Goal: Navigation & Orientation: Find specific page/section

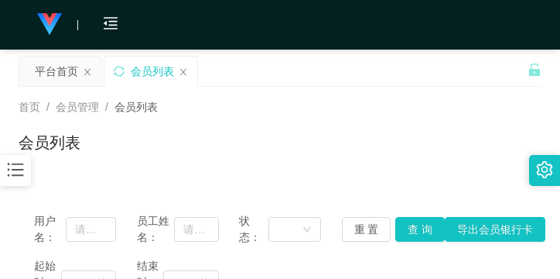
click at [22, 174] on icon "图标: bars" at bounding box center [15, 169] width 20 height 20
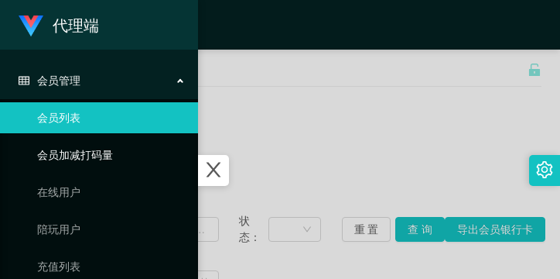
click at [64, 151] on link "会员加减打码量" at bounding box center [111, 154] width 149 height 31
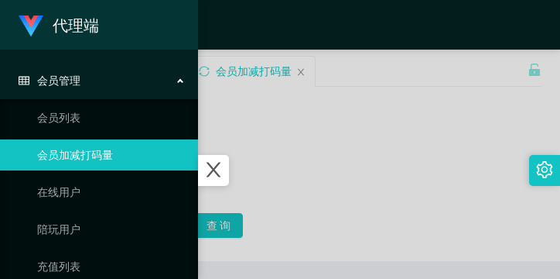
click at [91, 72] on div "会员管理" at bounding box center [99, 80] width 198 height 31
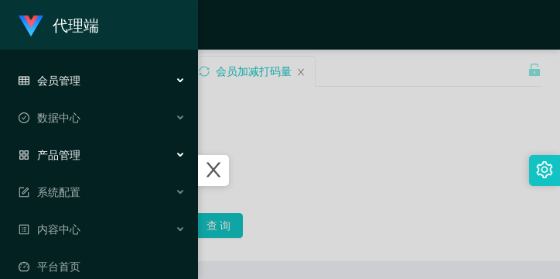
click at [85, 155] on div "产品管理" at bounding box center [99, 154] width 198 height 31
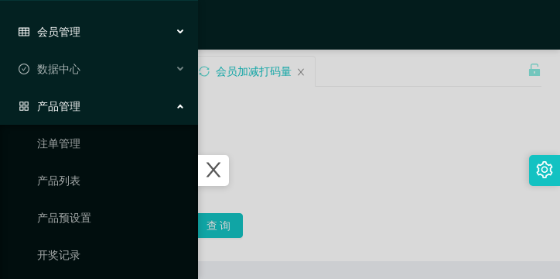
scroll to position [77, 0]
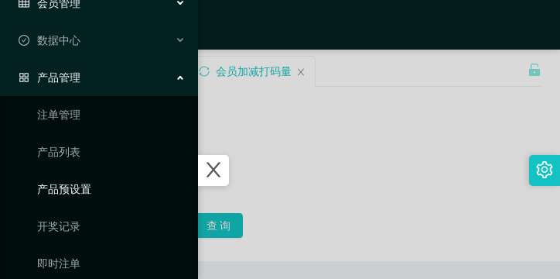
click at [85, 176] on link "产品预设置" at bounding box center [111, 188] width 149 height 31
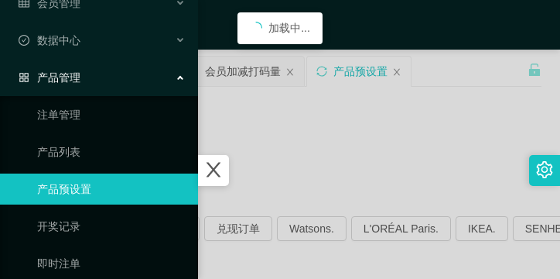
click at [219, 177] on icon "图标: close" at bounding box center [214, 169] width 20 height 20
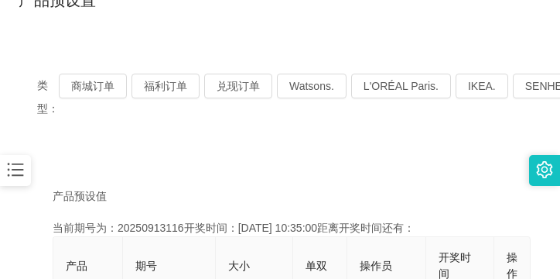
scroll to position [155, 0]
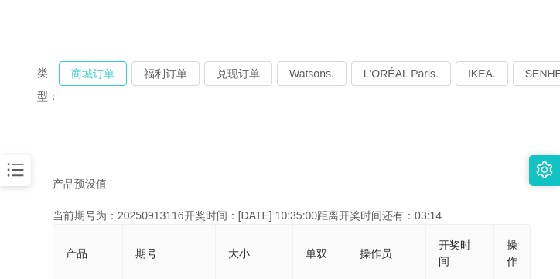
click at [94, 81] on button "商城订单" at bounding box center [93, 73] width 68 height 25
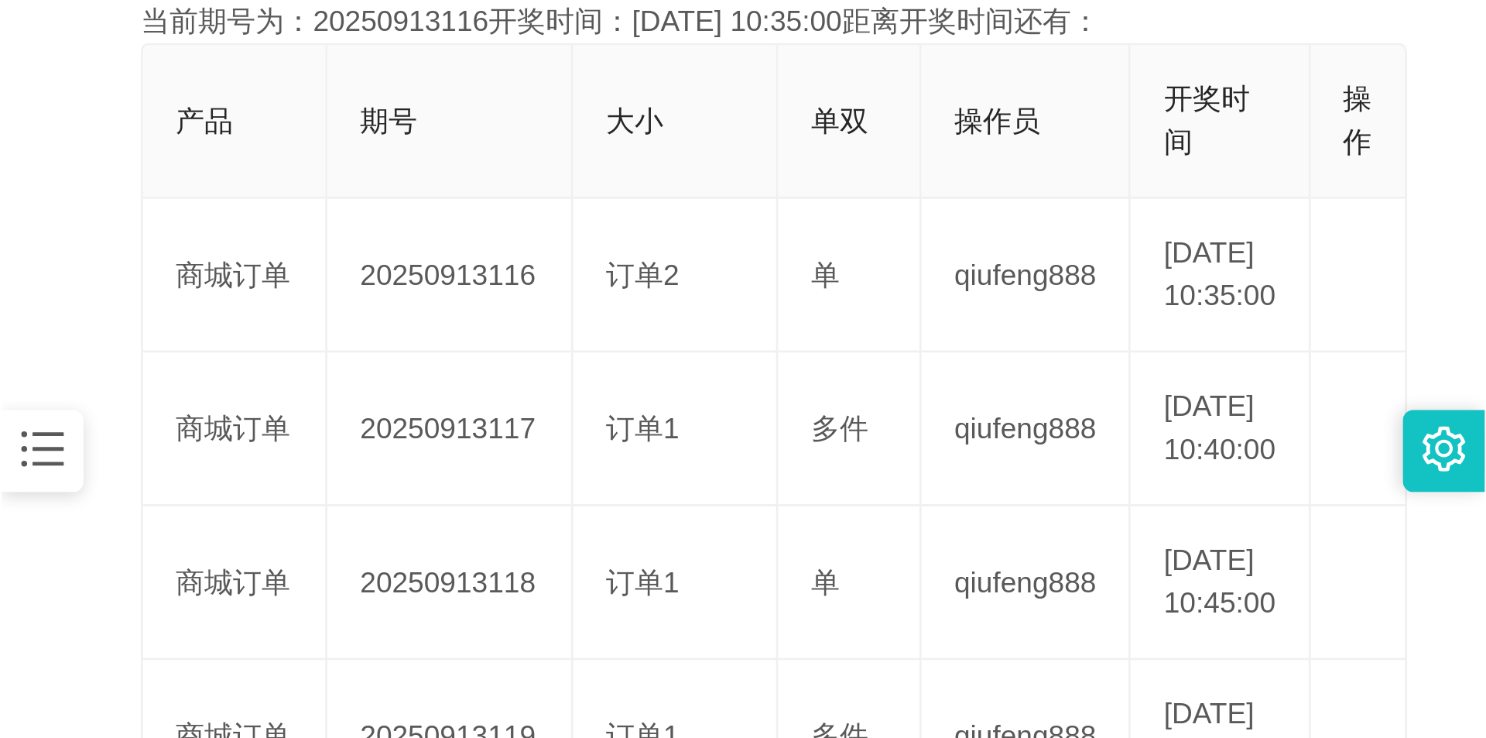
scroll to position [387, 0]
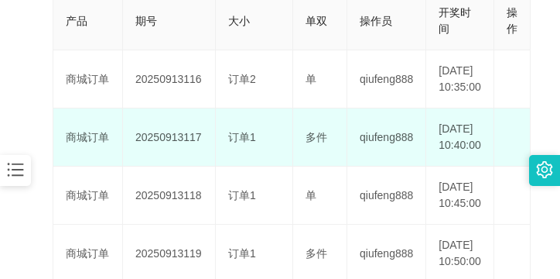
drag, startPoint x: 134, startPoint y: 161, endPoint x: 199, endPoint y: 166, distance: 65.2
click at [199, 166] on td "20250913117" at bounding box center [169, 137] width 93 height 58
copy td "20250913117"
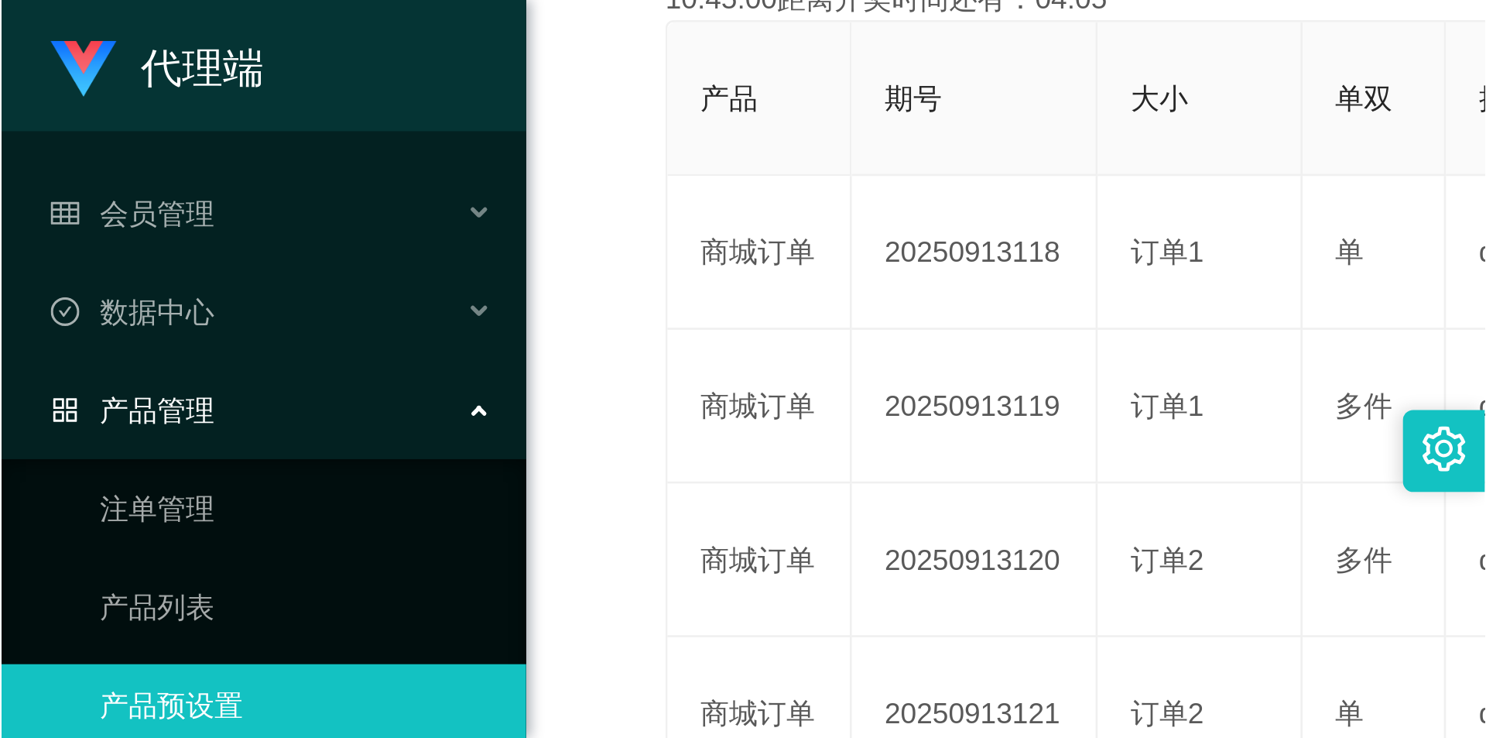
scroll to position [220, 0]
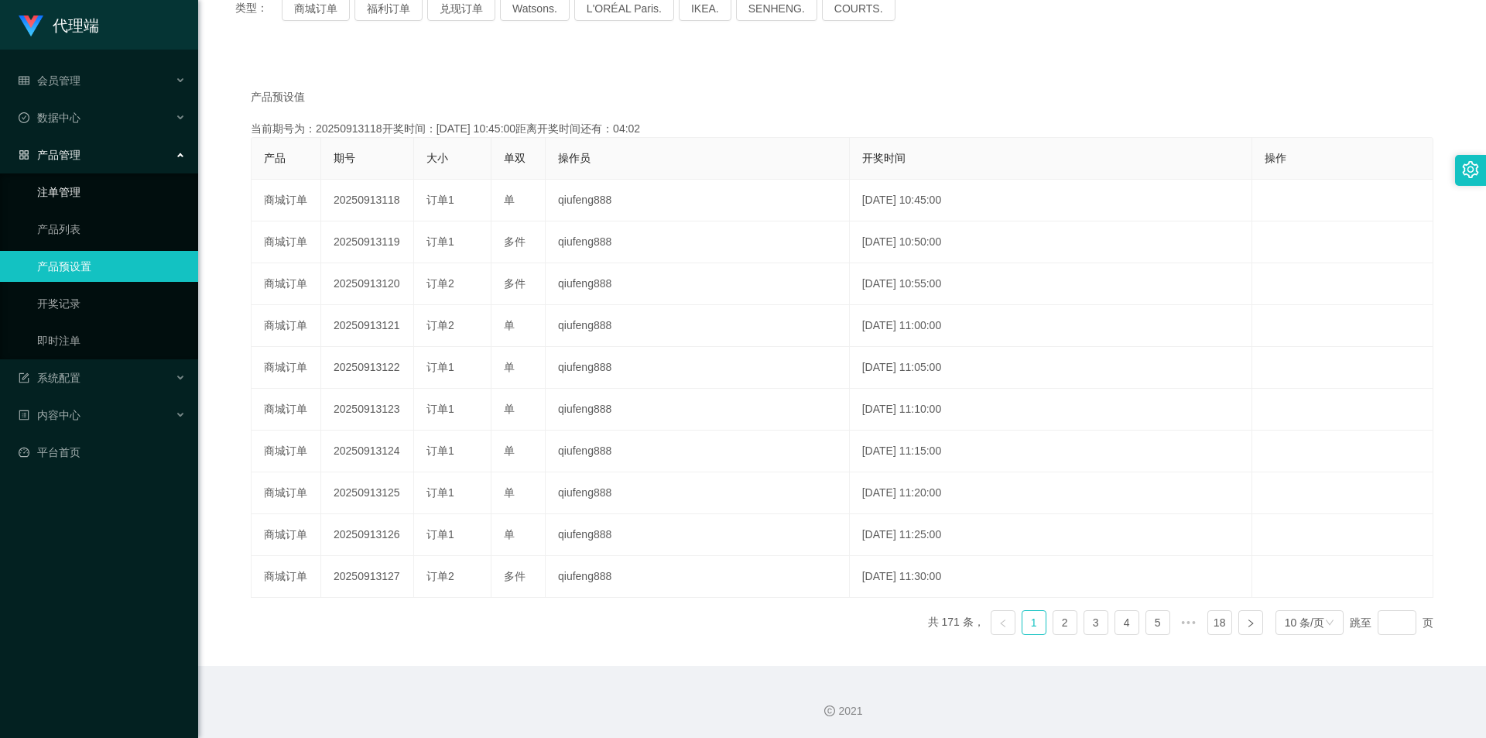
click at [112, 204] on link "注单管理" at bounding box center [111, 191] width 149 height 31
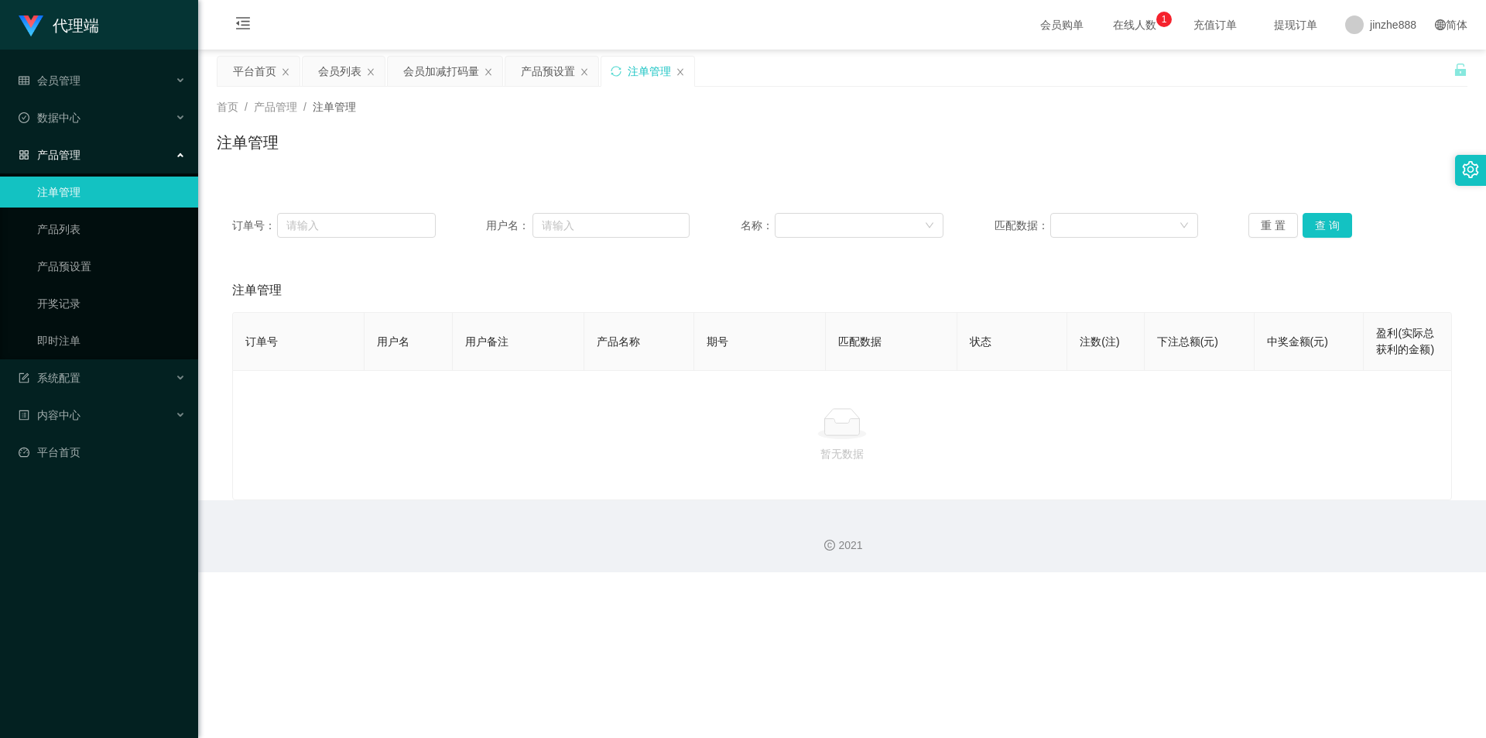
click at [135, 191] on link "注单管理" at bounding box center [111, 191] width 149 height 31
click at [560, 231] on button "查 询" at bounding box center [1328, 225] width 50 height 25
click at [111, 257] on link "产品预设置" at bounding box center [111, 266] width 149 height 31
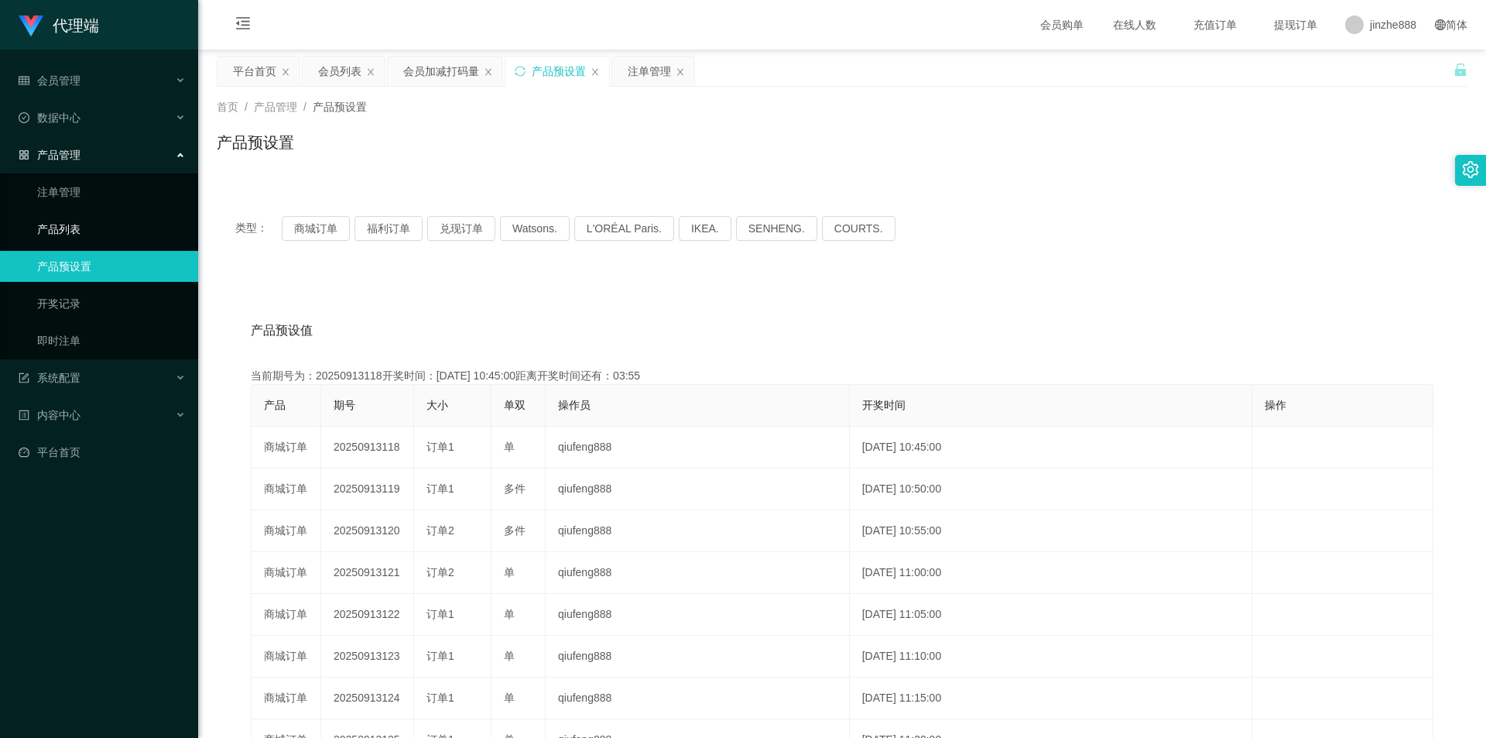
click at [111, 237] on link "产品列表" at bounding box center [111, 229] width 149 height 31
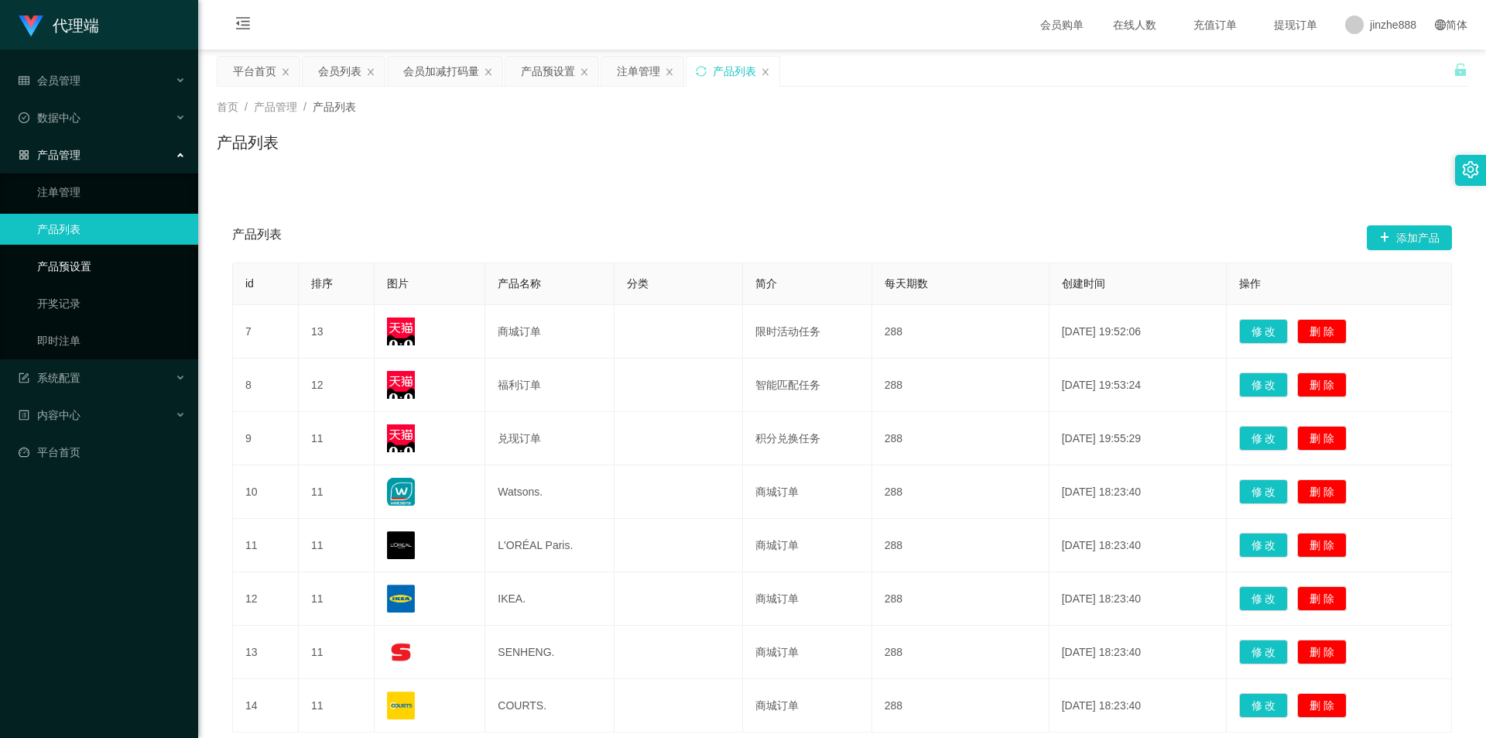
click at [103, 258] on link "产品预设置" at bounding box center [111, 266] width 149 height 31
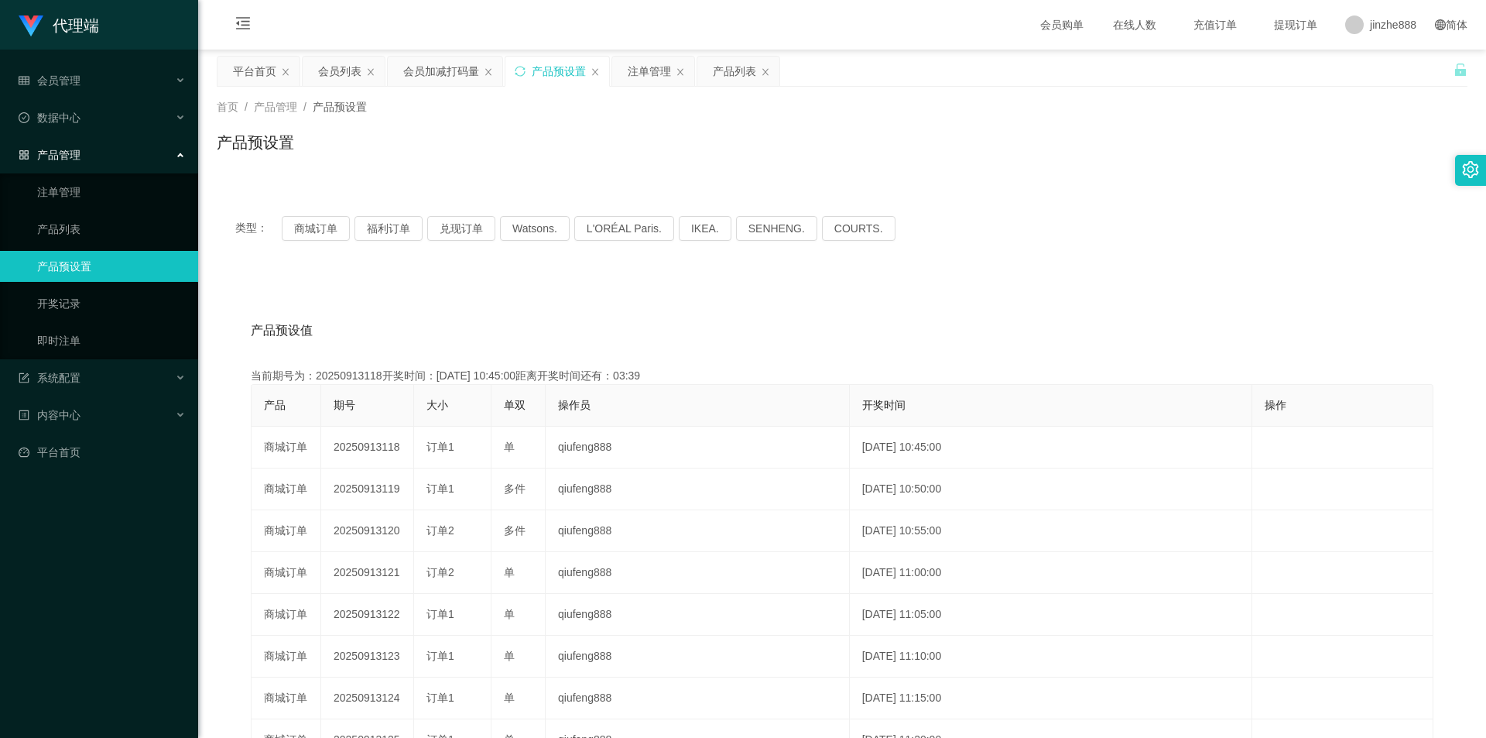
click at [87, 145] on div "产品管理" at bounding box center [99, 154] width 198 height 31
click at [77, 231] on link "产品列表" at bounding box center [111, 229] width 149 height 31
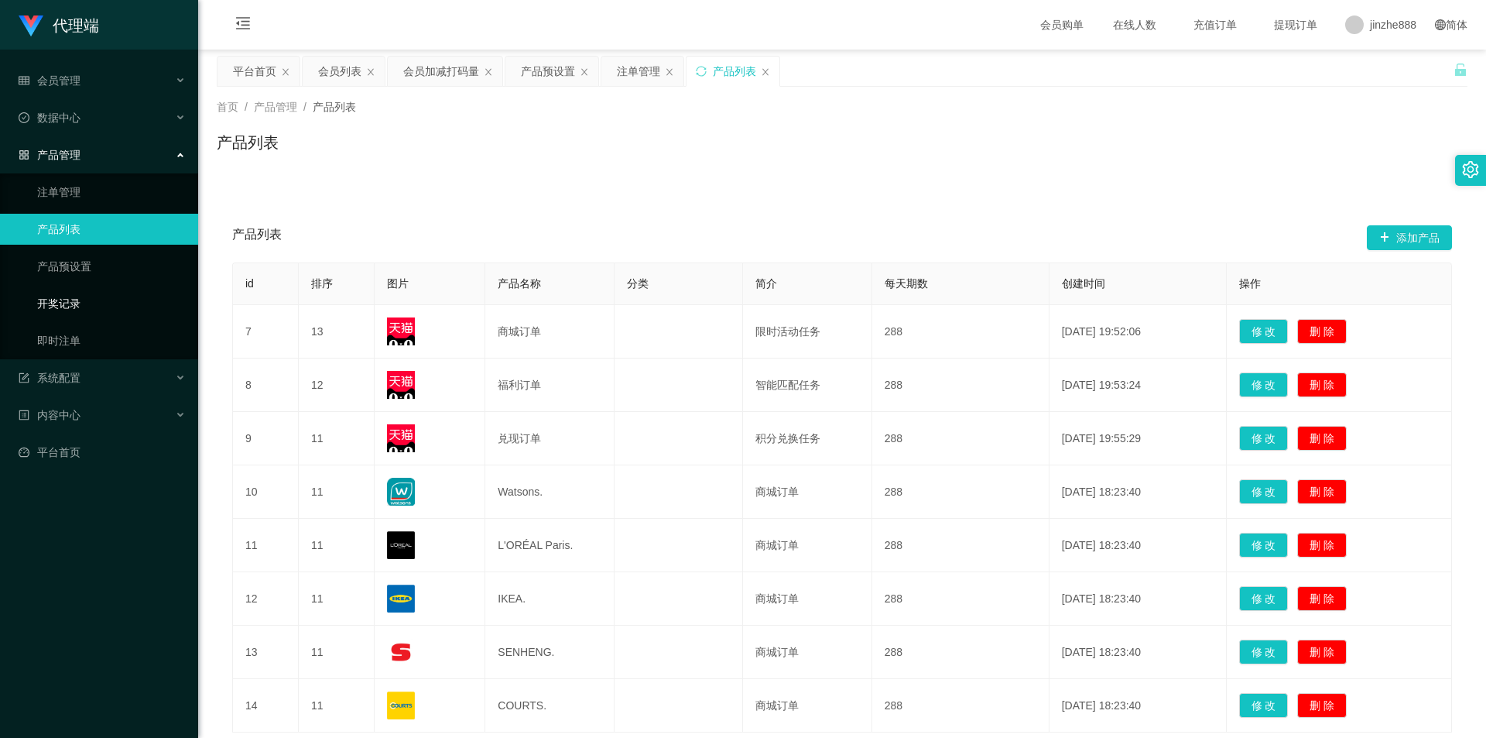
click at [83, 278] on link "开奖记录" at bounding box center [111, 303] width 149 height 31
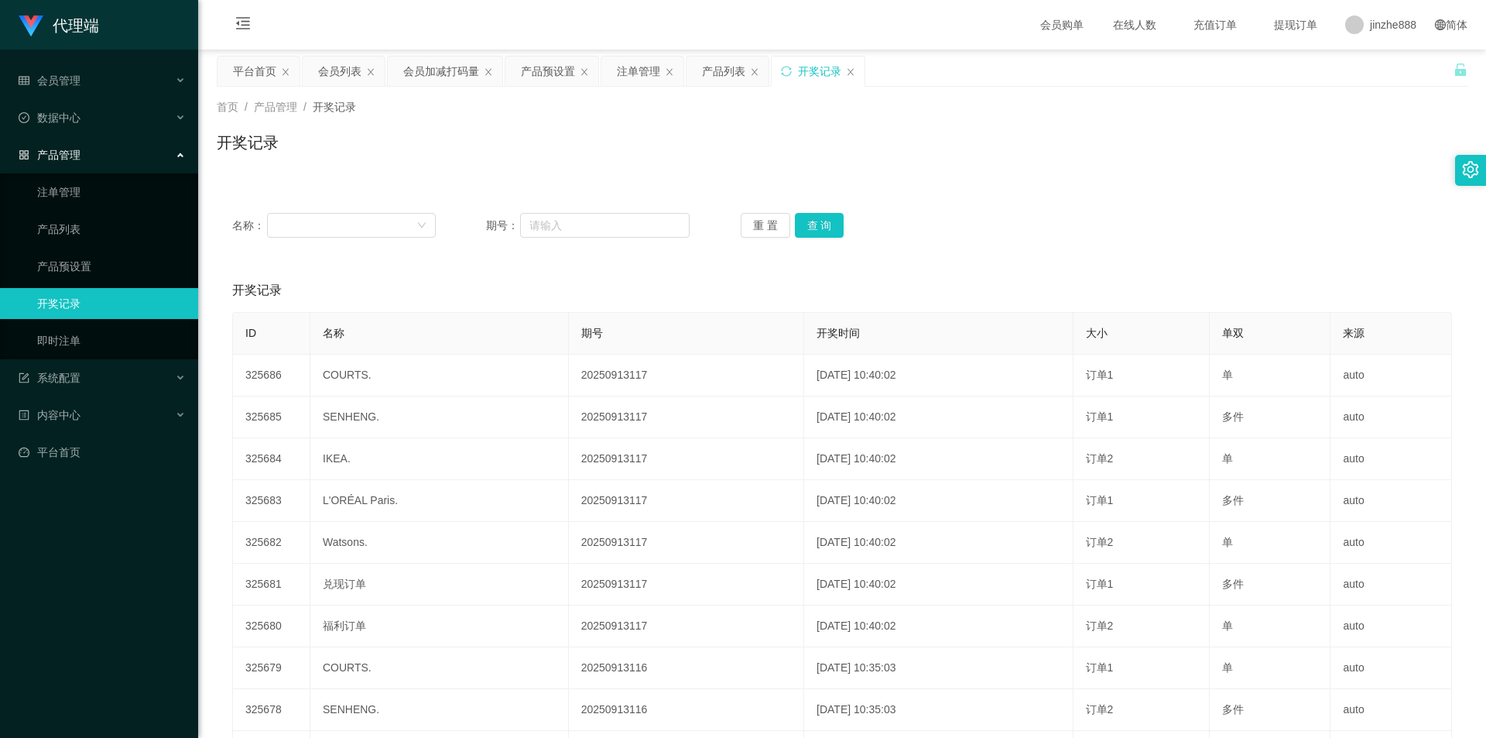
click at [110, 162] on div "产品管理" at bounding box center [99, 154] width 198 height 31
